Goal: Submit feedback/report problem

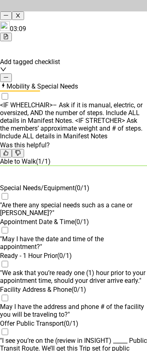
click at [9, 75] on icon "minus" at bounding box center [5, 77] width 5 height 5
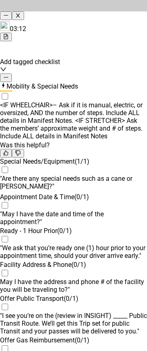
click at [9, 75] on icon "minus" at bounding box center [5, 77] width 5 height 5
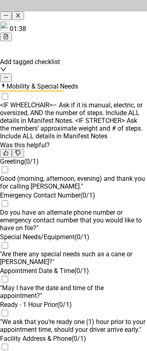
click at [9, 75] on icon "minus" at bounding box center [5, 77] width 5 height 5
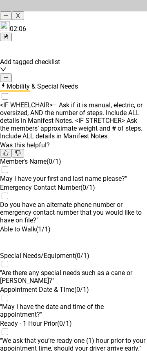
click at [9, 75] on icon "minus" at bounding box center [5, 77] width 5 height 5
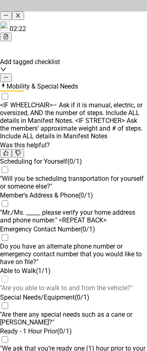
click at [128, 82] on div "Mobility & Special Needs" at bounding box center [73, 86] width 147 height 8
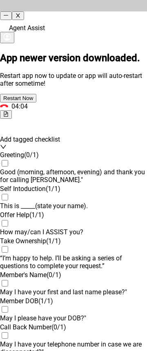
scroll to position [896, 0]
